Goal: Transaction & Acquisition: Purchase product/service

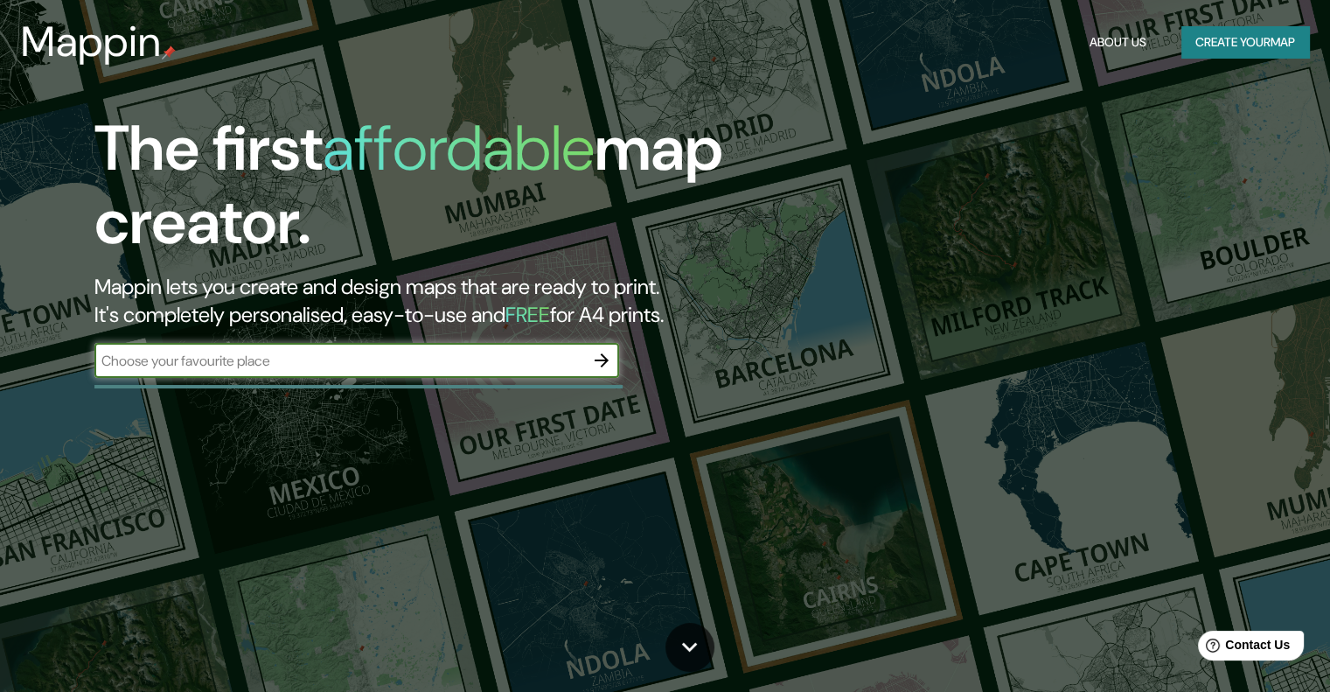
click at [289, 363] on input "text" at bounding box center [339, 361] width 490 height 20
drag, startPoint x: 285, startPoint y: 349, endPoint x: 268, endPoint y: 358, distance: 20.0
click at [285, 351] on input "text" at bounding box center [339, 361] width 490 height 20
paste input "SAN [PERSON_NAME] NRO. 69, [GEOGRAPHIC_DATA][PERSON_NAME]"
type input "SAN [PERSON_NAME] NRO. 69, [GEOGRAPHIC_DATA][PERSON_NAME]"
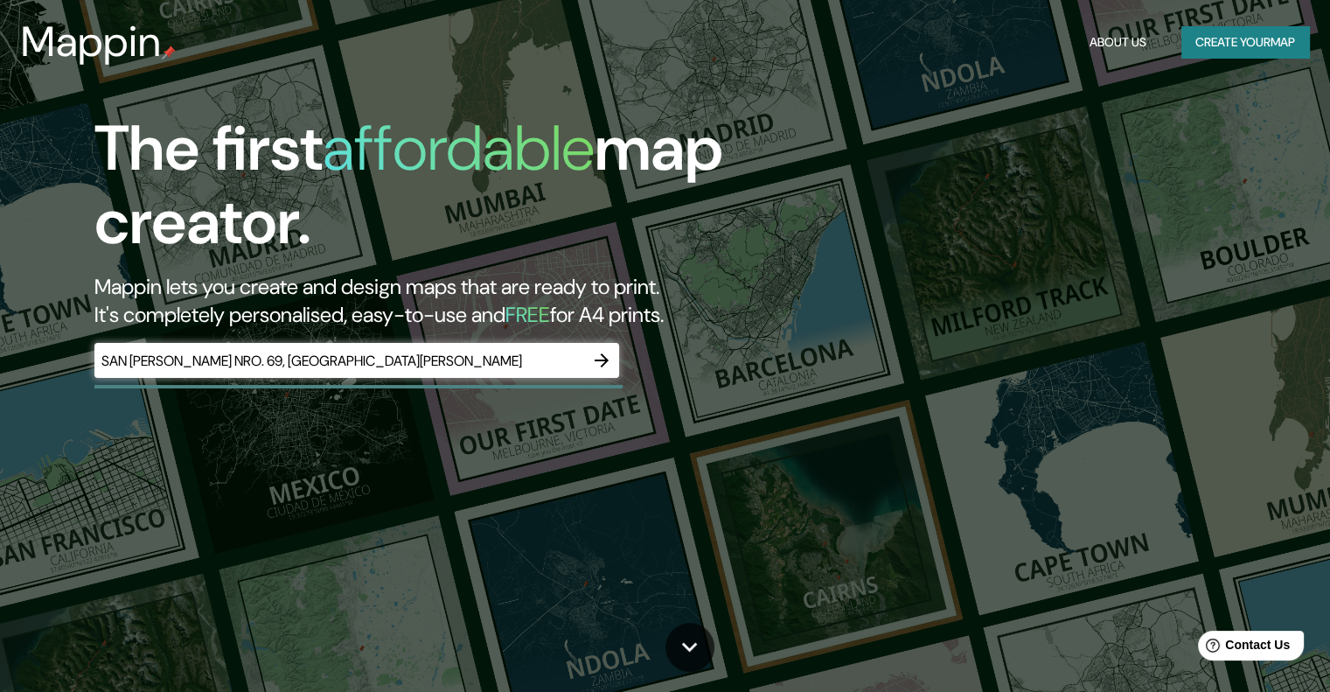
click at [605, 366] on icon "button" at bounding box center [601, 360] width 21 height 21
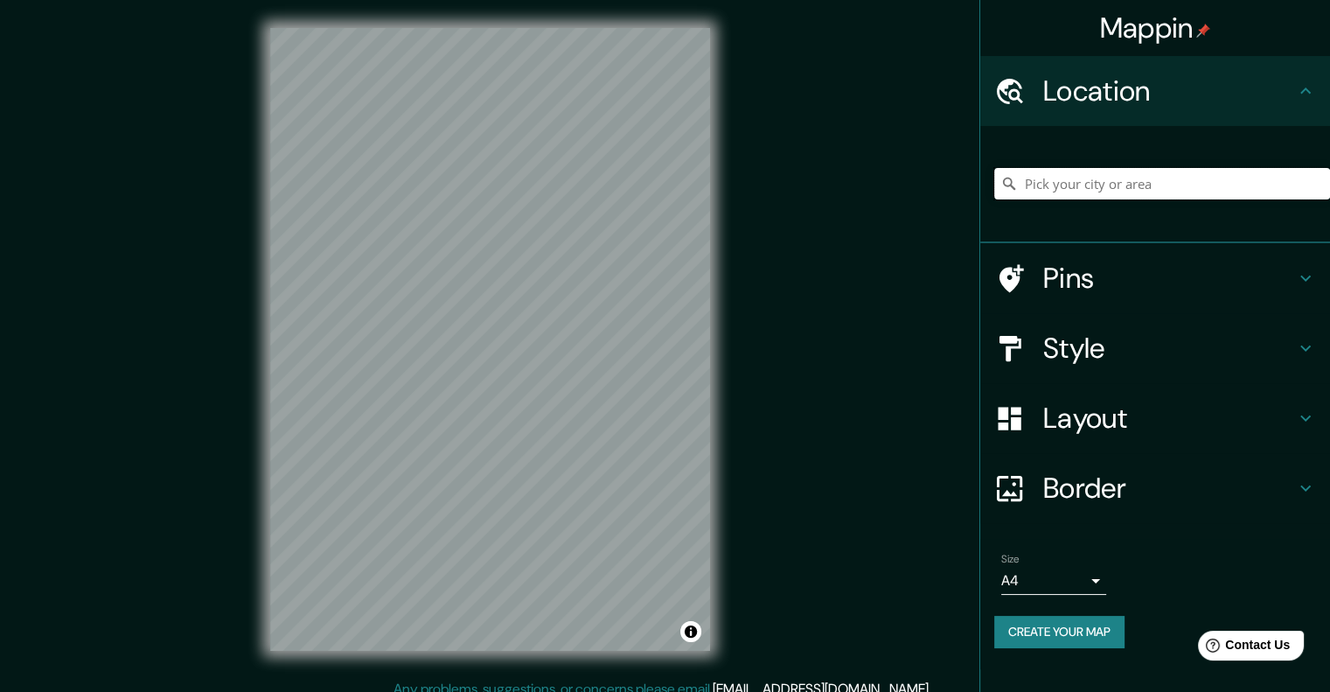
click at [1088, 188] on input "Pick your city or area" at bounding box center [1162, 183] width 336 height 31
paste input "SAN [PERSON_NAME] NRO. 69, [GEOGRAPHIC_DATA][PERSON_NAME]"
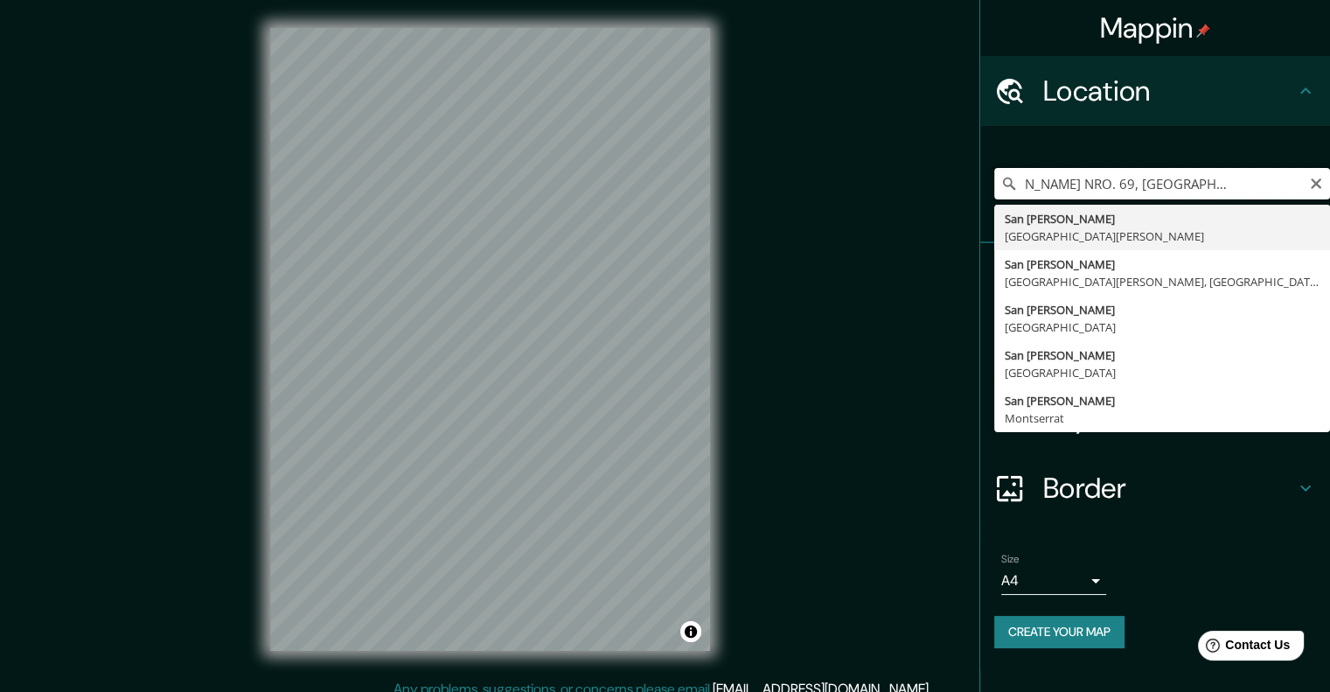
click at [1189, 183] on input "SAN [PERSON_NAME] NRO. 69, [GEOGRAPHIC_DATA][PERSON_NAME]" at bounding box center [1162, 183] width 336 height 31
click at [1268, 178] on input "SAN [PERSON_NAME] NRO. 69, [GEOGRAPHIC_DATA][PERSON_NAME]" at bounding box center [1162, 183] width 336 height 31
click at [929, 468] on div "Mappin Location [GEOGRAPHIC_DATA][PERSON_NAME]. 69, COLONIA RESIDENCIAL [GEOGRA…" at bounding box center [665, 353] width 1330 height 706
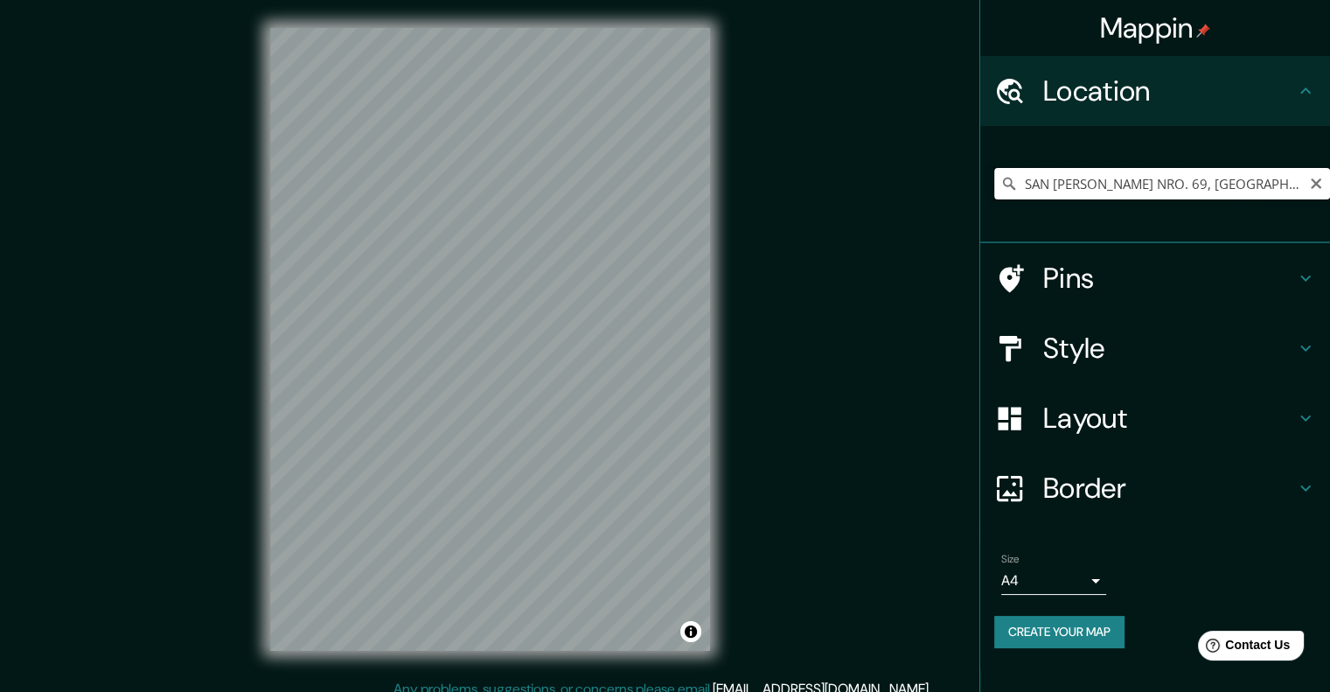
click at [1287, 186] on input "SAN [PERSON_NAME] NRO. 69, [GEOGRAPHIC_DATA][PERSON_NAME]" at bounding box center [1162, 183] width 336 height 31
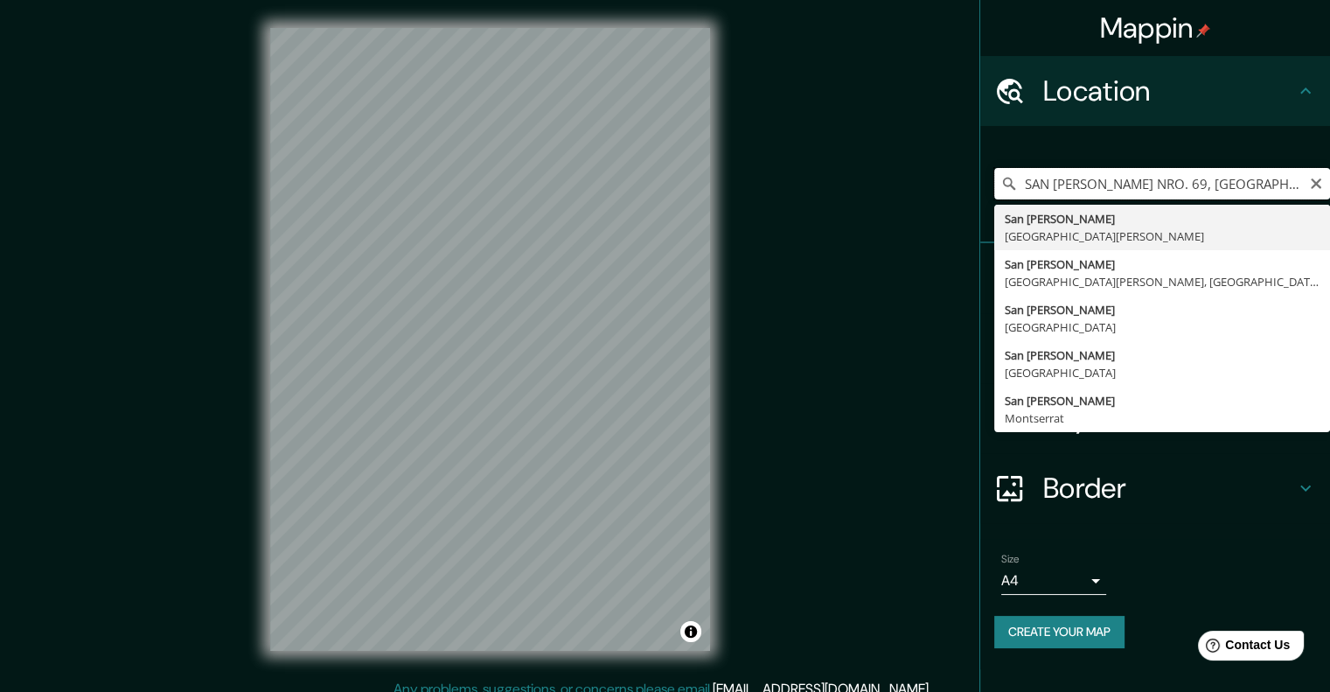
scroll to position [0, 2]
click at [1291, 177] on input "SAN [PERSON_NAME] NRO. 69, [GEOGRAPHIC_DATA][PERSON_NAME]" at bounding box center [1162, 183] width 336 height 31
type input "[GEOGRAPHIC_DATA][PERSON_NAME], [GEOGRAPHIC_DATA][PERSON_NAME]"
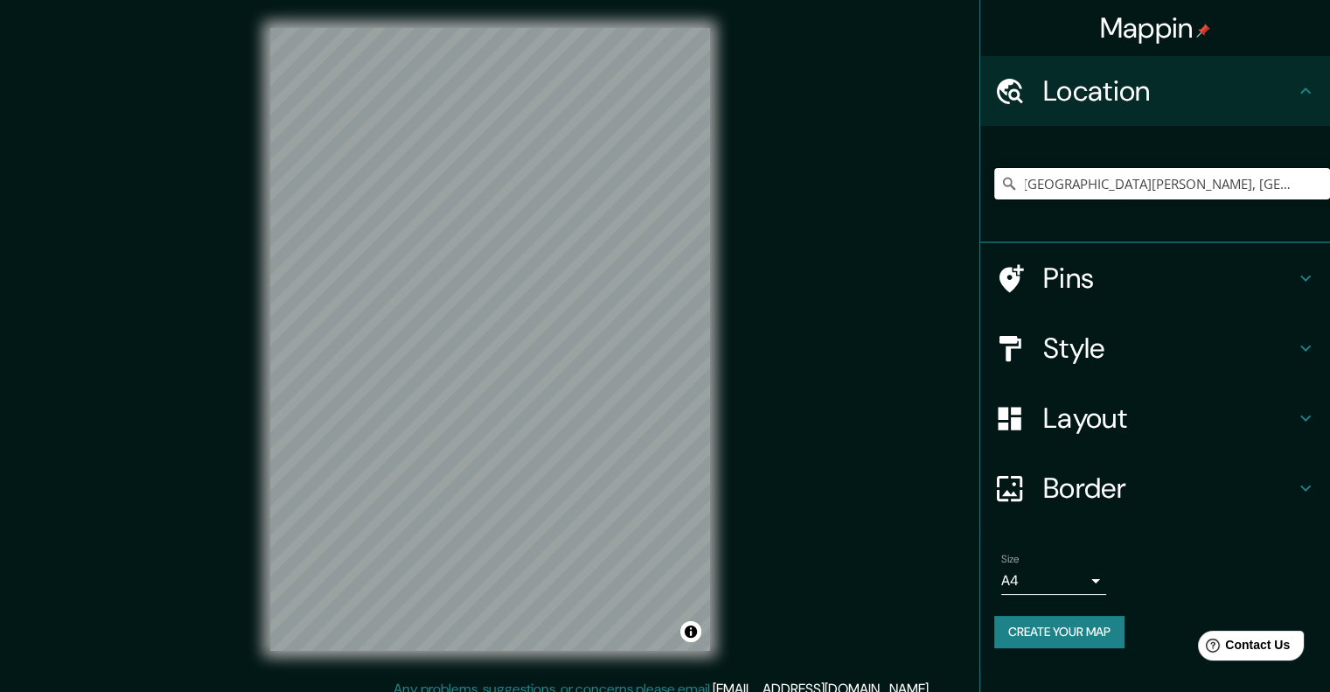
scroll to position [0, 0]
drag, startPoint x: 1242, startPoint y: 183, endPoint x: 974, endPoint y: 211, distance: 269.0
click at [974, 211] on div "Mappin Location [GEOGRAPHIC_DATA][PERSON_NAME], [GEOGRAPHIC_DATA][PERSON_NAME] …" at bounding box center [665, 353] width 1330 height 706
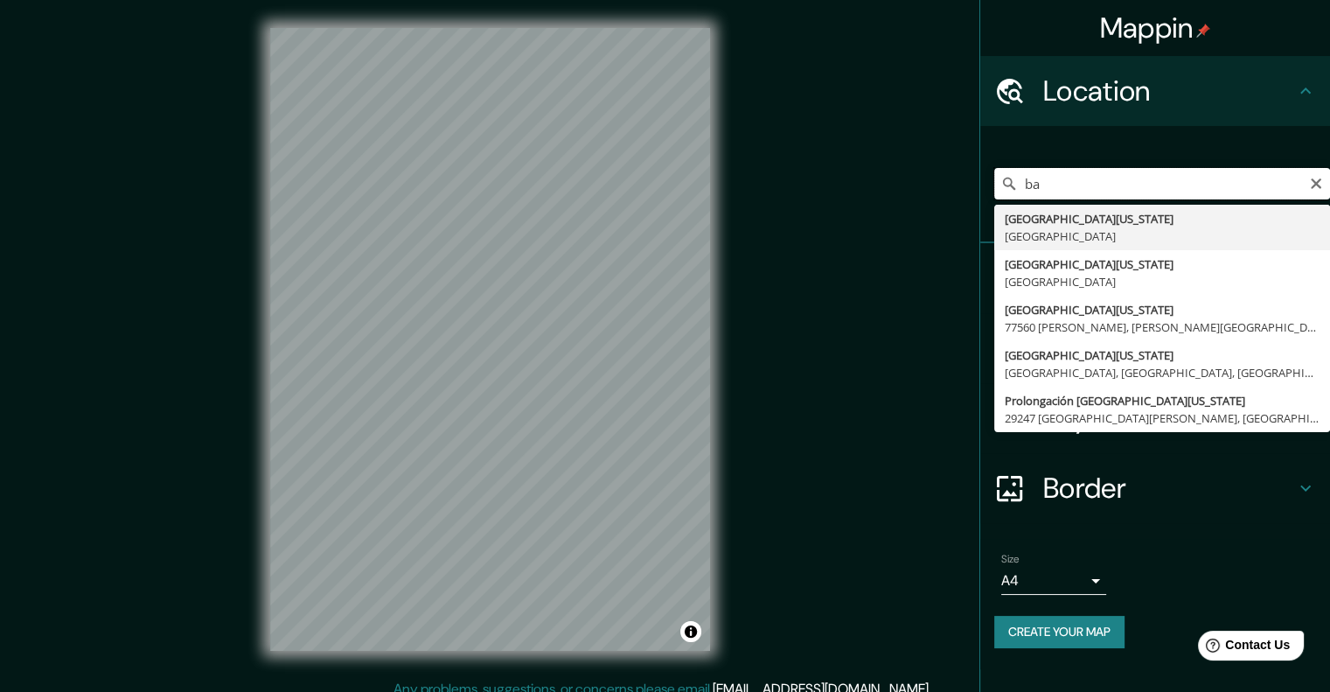
type input "b"
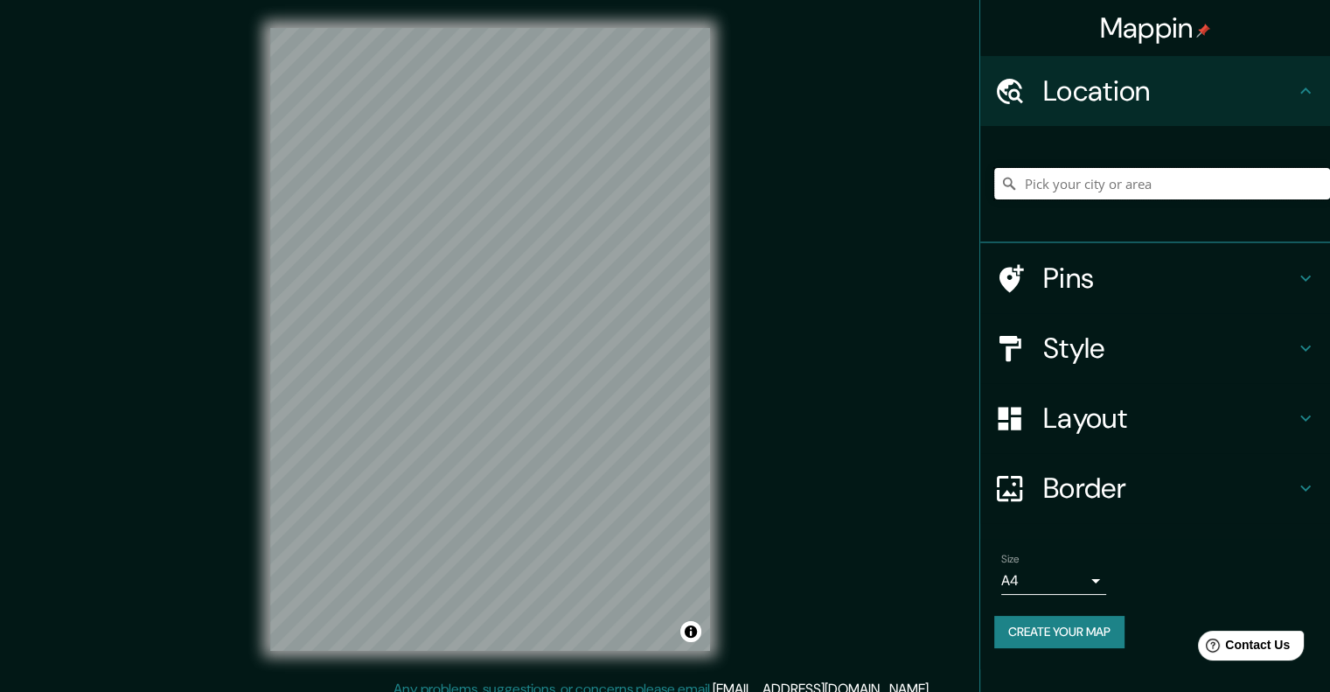
paste input "SAN [PERSON_NAME] NRO. 69, [GEOGRAPHIC_DATA][PERSON_NAME]"
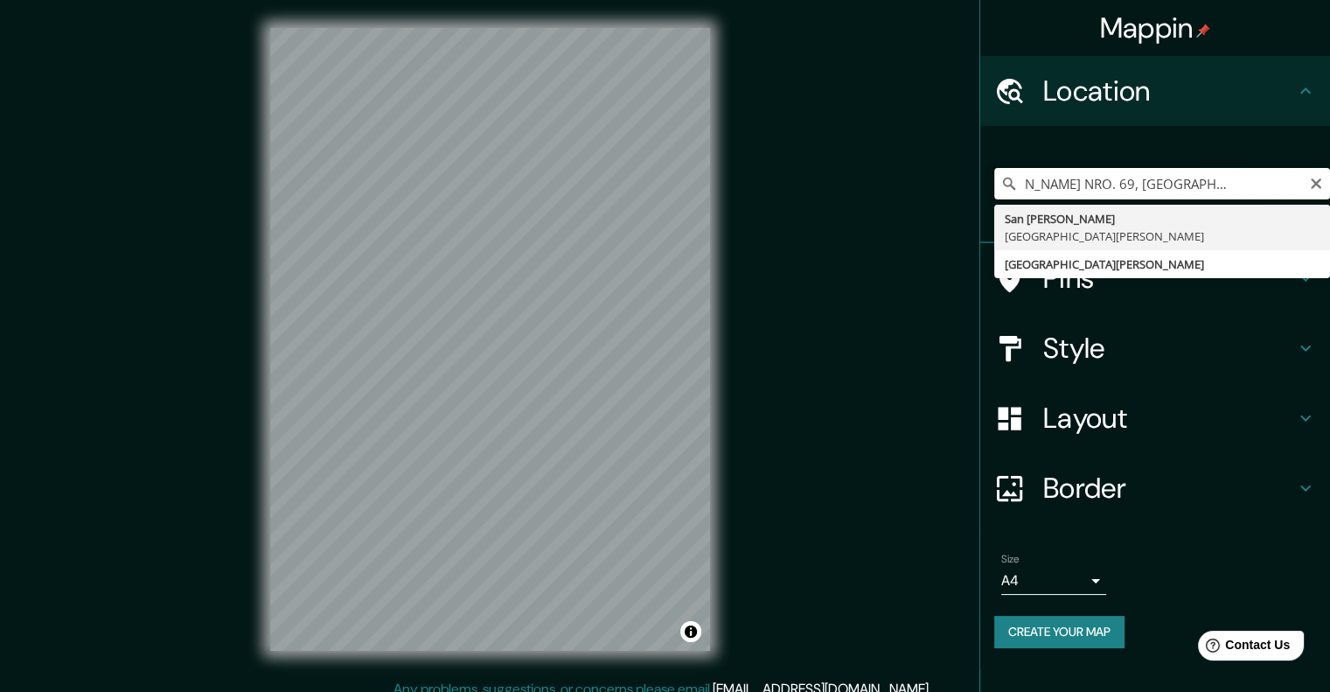
click at [1291, 174] on input "SAN [PERSON_NAME] NRO. 69, [GEOGRAPHIC_DATA][PERSON_NAME]" at bounding box center [1162, 183] width 336 height 31
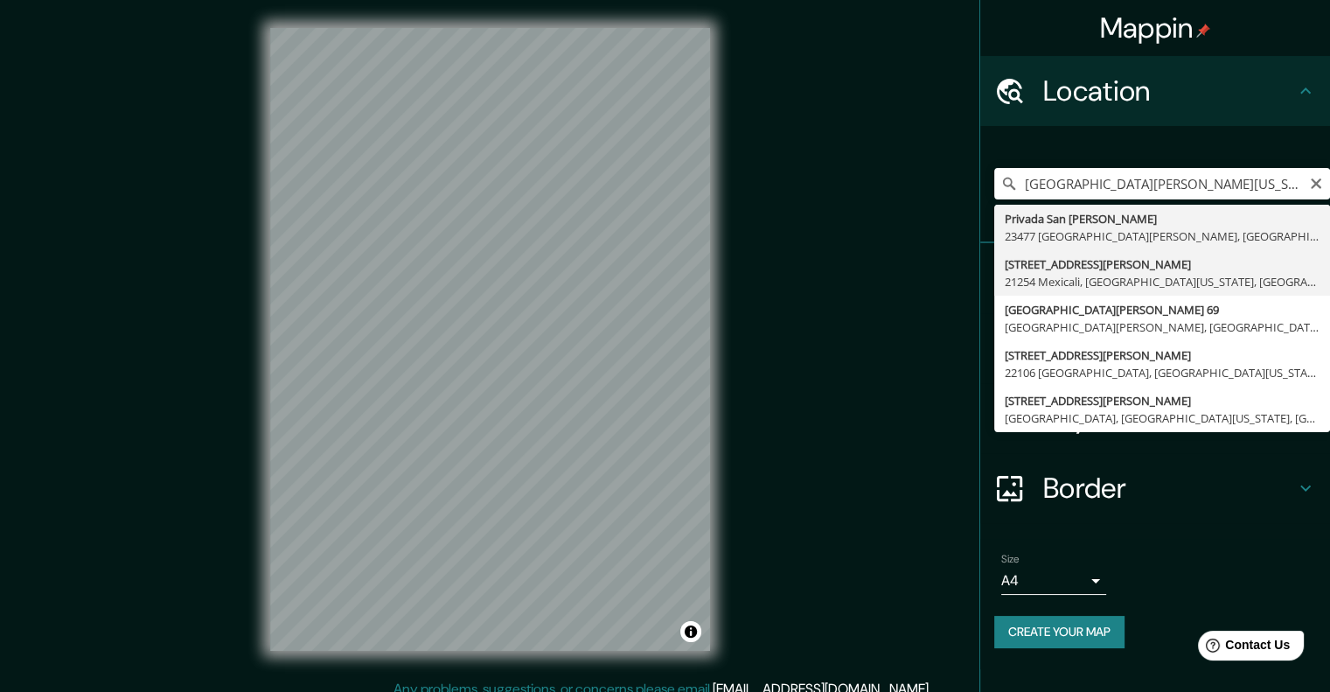
type input "[STREET_ADDRESS][PERSON_NAME][US_STATE]"
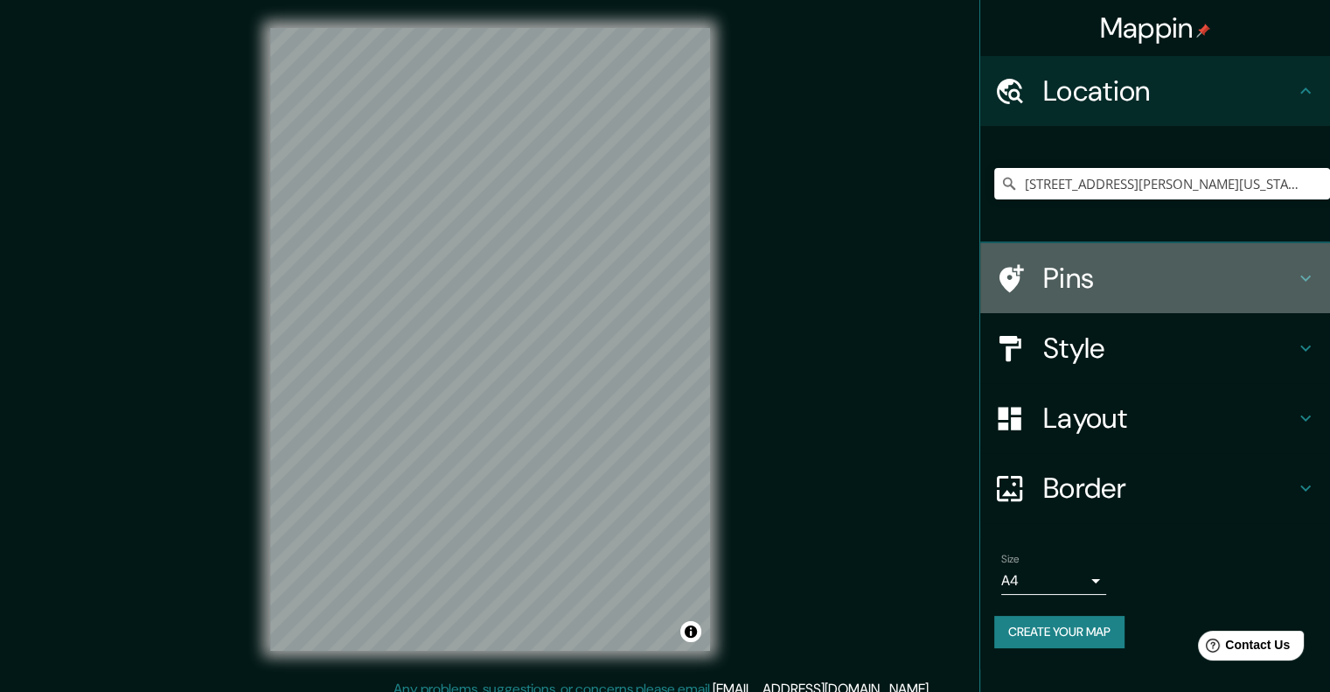
click at [1133, 277] on h4 "Pins" at bounding box center [1169, 278] width 252 height 35
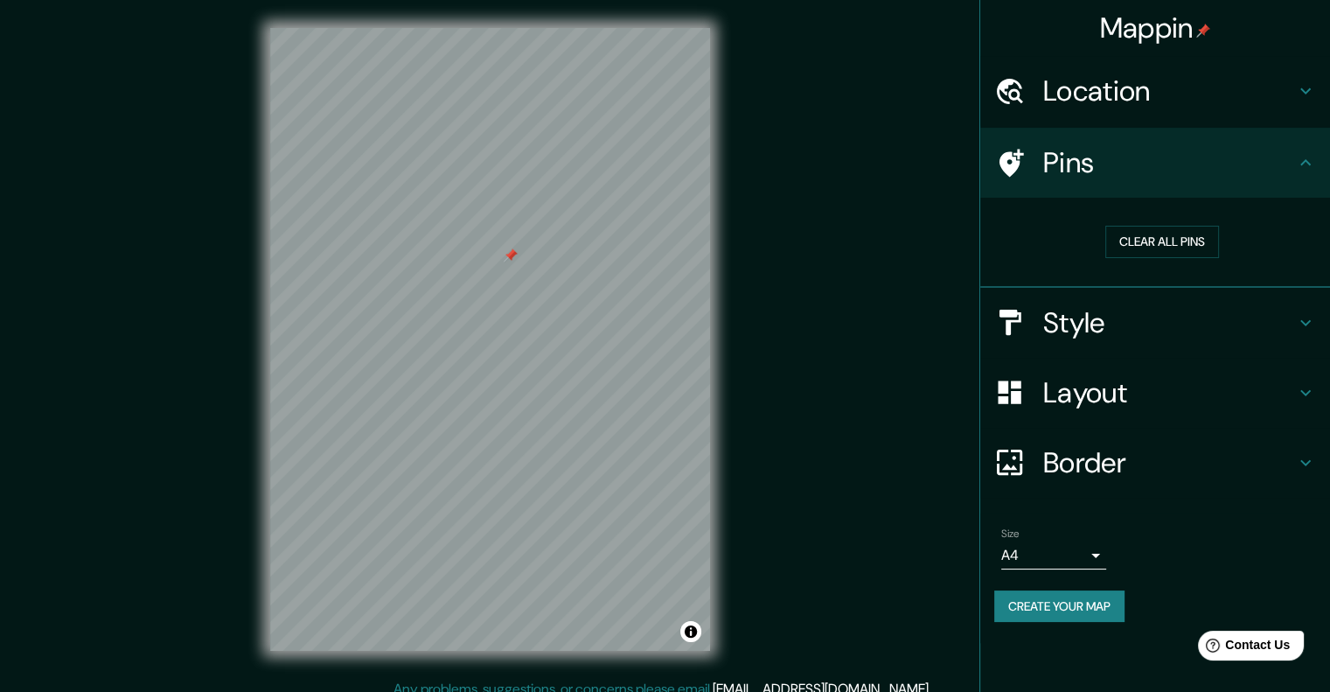
click at [1117, 331] on h4 "Style" at bounding box center [1169, 322] width 252 height 35
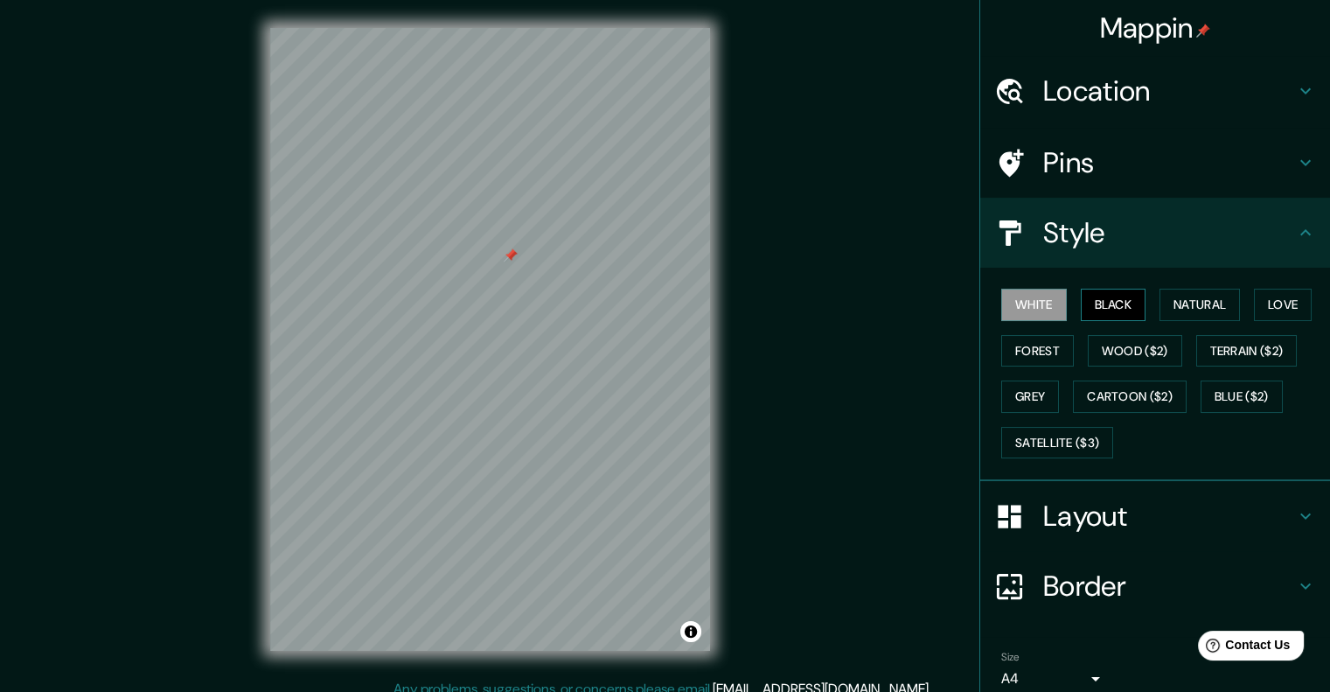
click at [1103, 303] on button "Black" at bounding box center [1114, 305] width 66 height 32
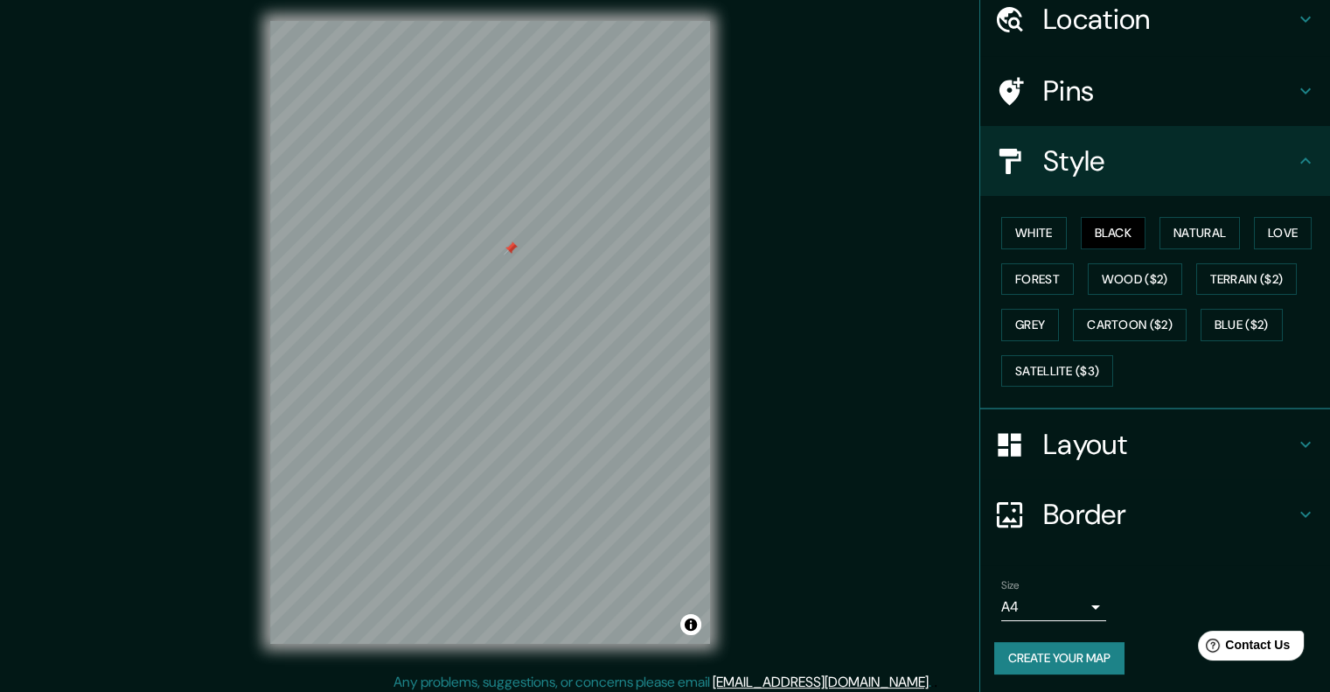
scroll to position [14, 0]
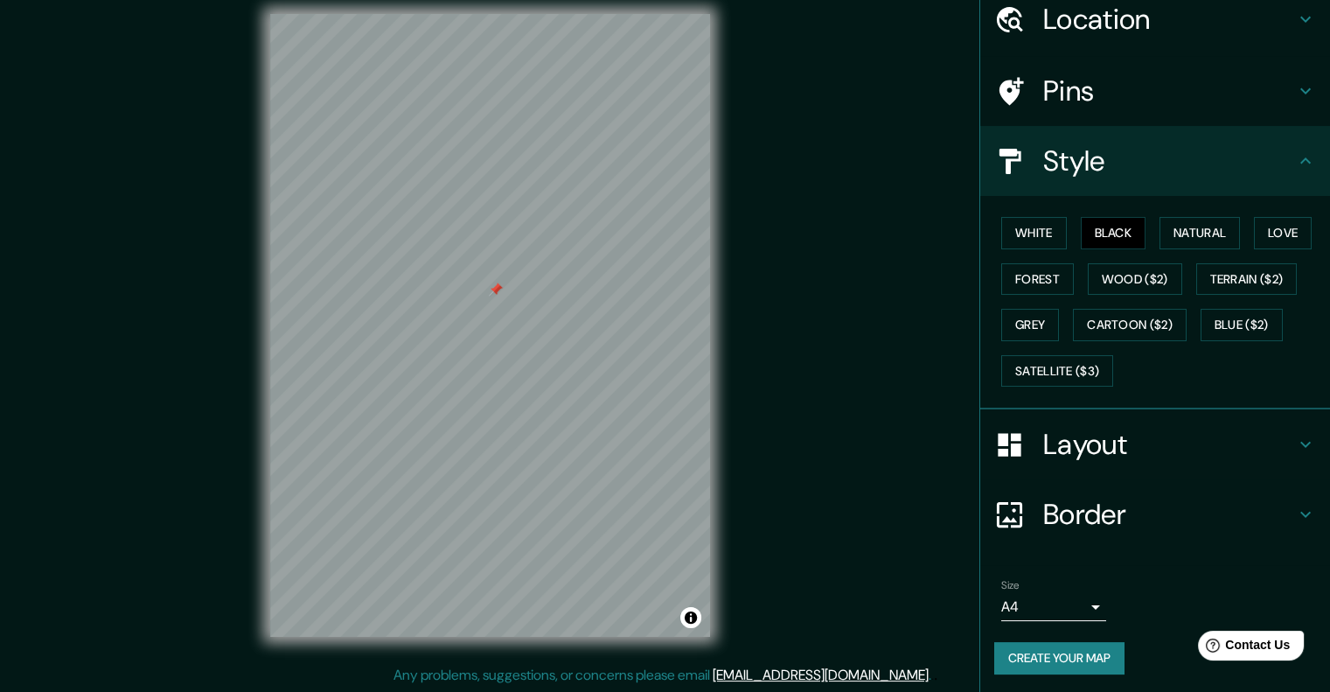
click at [489, 295] on div at bounding box center [496, 289] width 14 height 14
drag, startPoint x: 488, startPoint y: 295, endPoint x: 485, endPoint y: 332, distance: 37.7
click at [486, 332] on div at bounding box center [493, 327] width 14 height 14
click at [1076, 662] on button "Create your map" at bounding box center [1059, 658] width 130 height 32
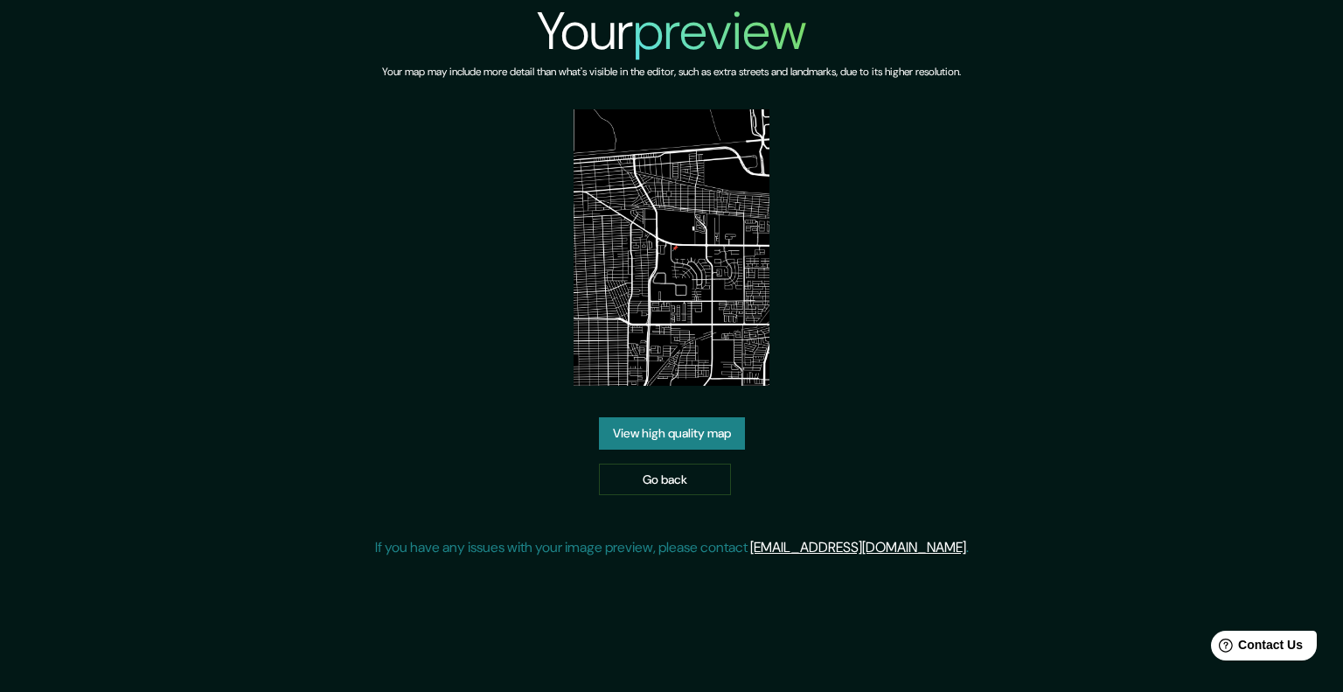
click at [709, 433] on link "View high quality map" at bounding box center [672, 433] width 146 height 32
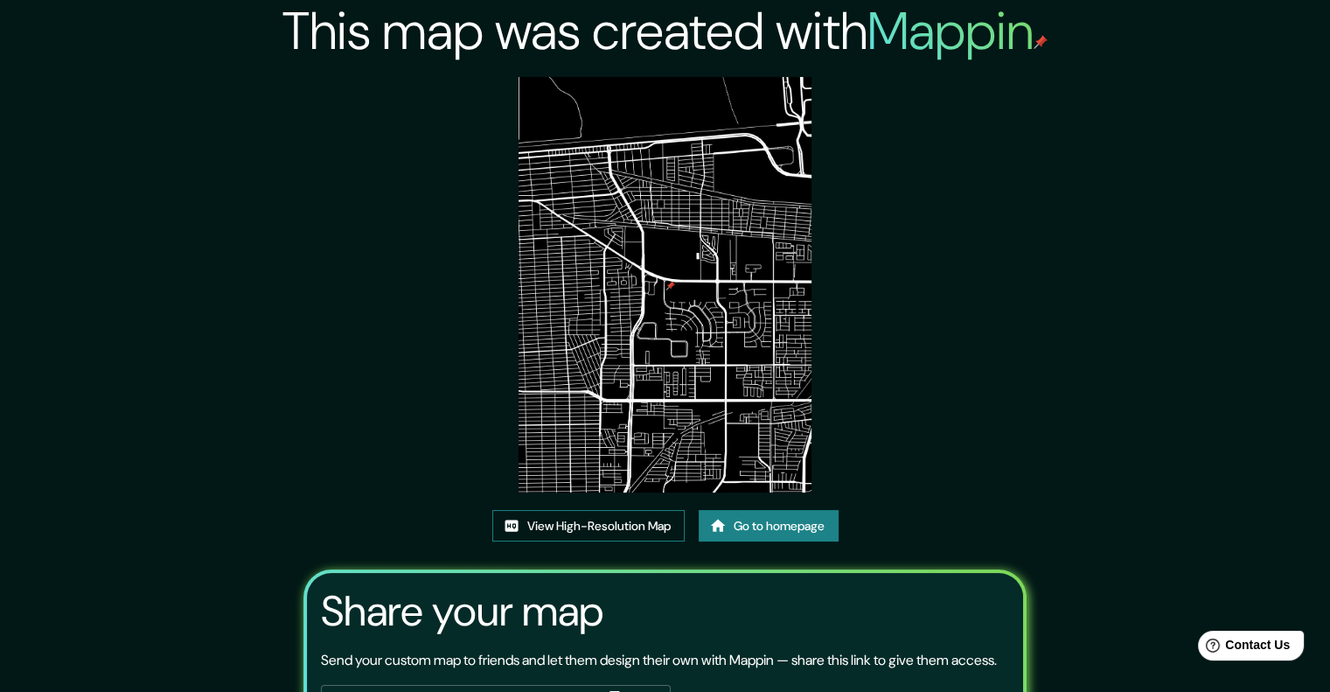
click at [644, 531] on link "View High-Resolution Map" at bounding box center [588, 526] width 192 height 32
